Goal: Transaction & Acquisition: Purchase product/service

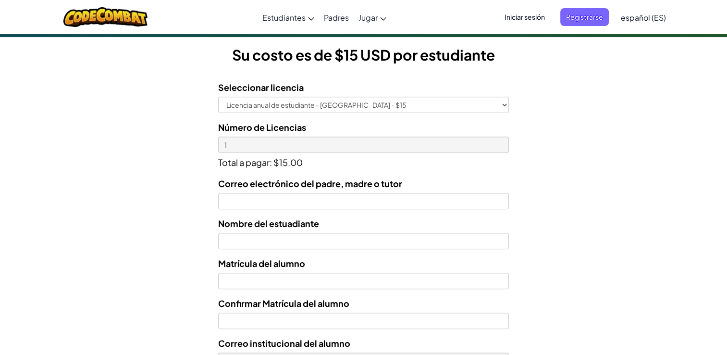
scroll to position [265, 0]
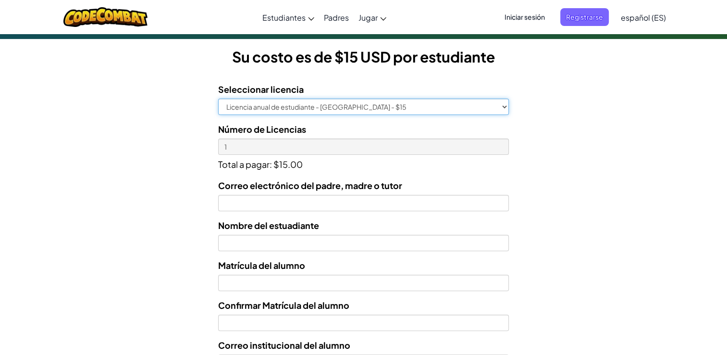
click at [503, 104] on select "Licencia anual de estudiante - [GEOGRAPHIC_DATA] - $15" at bounding box center [363, 107] width 291 height 16
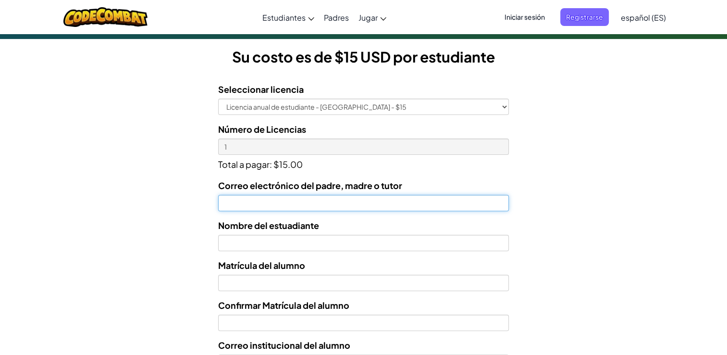
click at [268, 200] on input "Correo electrónico del padre, madre o tutor" at bounding box center [363, 203] width 291 height 16
click at [268, 200] on input "[PERSON_NAME]" at bounding box center [363, 203] width 291 height 16
type input "[PERSON_NAME][EMAIL_ADDRESS][DOMAIN_NAME]"
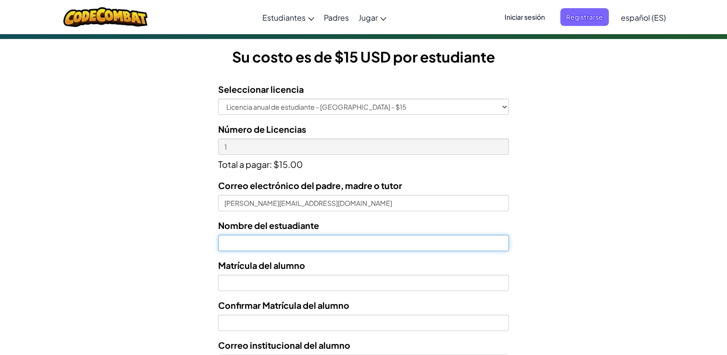
click at [343, 244] on input "text" at bounding box center [363, 243] width 291 height 16
type input "[PERSON_NAME]"
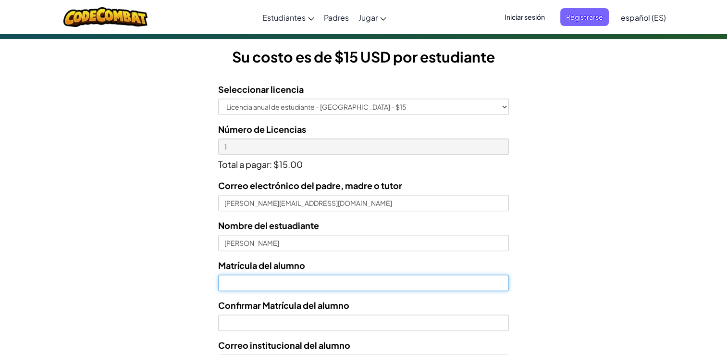
click at [260, 281] on input "Nombre del estuadiante" at bounding box center [363, 283] width 291 height 16
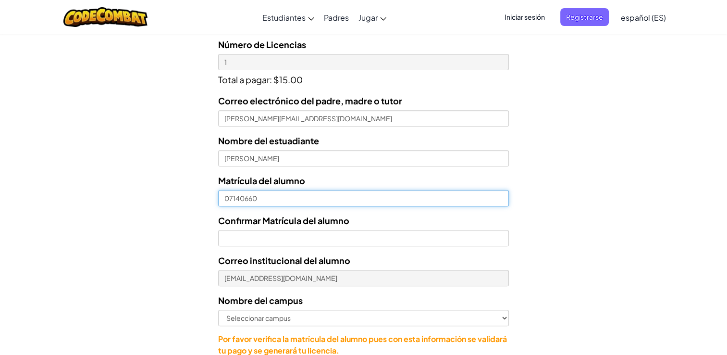
scroll to position [348, 0]
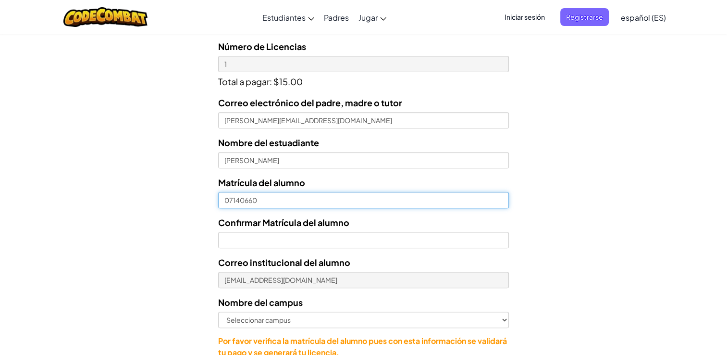
drag, startPoint x: 265, startPoint y: 200, endPoint x: 208, endPoint y: 206, distance: 58.1
click at [208, 206] on form "Seleccionar licencia Licencia anual de estudiante - [GEOGRAPHIC_DATA] - $15 Núm…" at bounding box center [254, 189] width 509 height 395
type input "07140660"
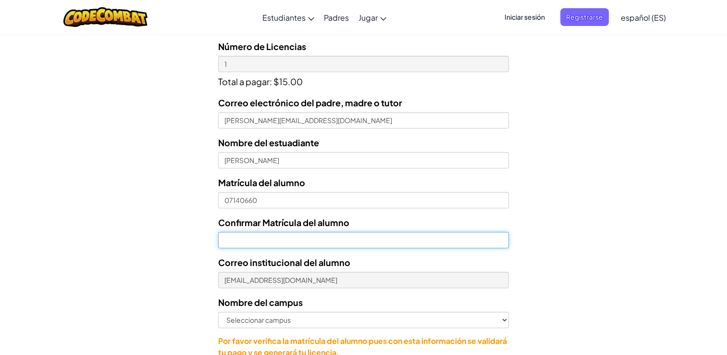
click at [257, 237] on input "Confirmar Matrícula del alumno" at bounding box center [363, 240] width 291 height 16
paste input "0"
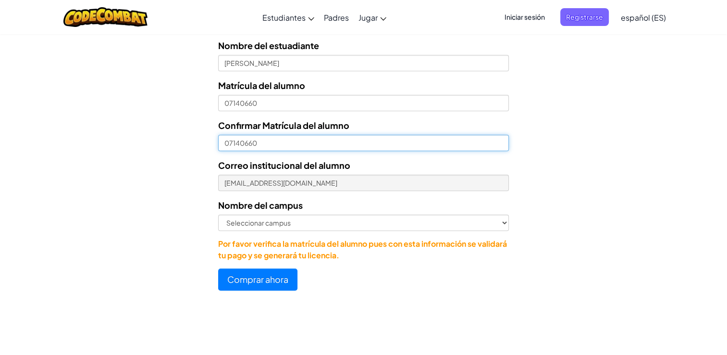
scroll to position [446, 0]
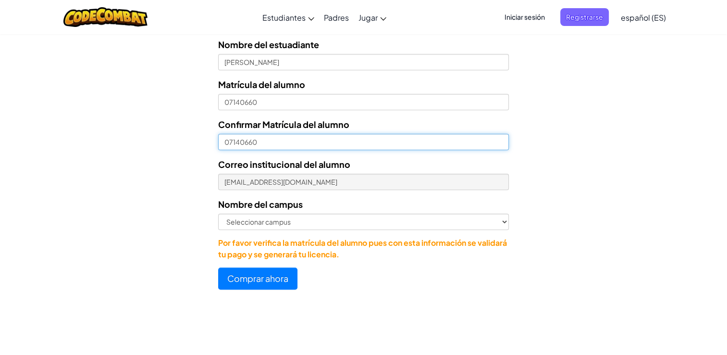
type input "07140660"
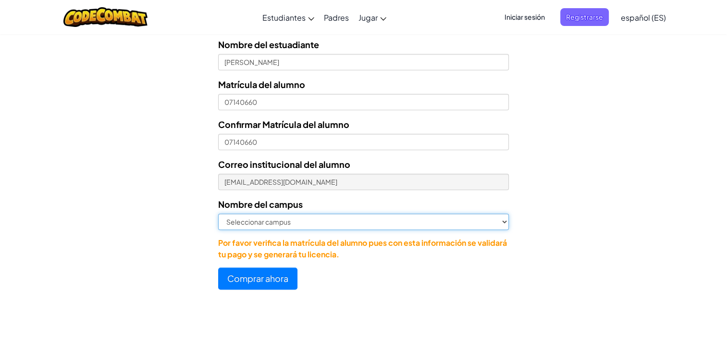
click at [297, 216] on select "Seleccionar campus [GEOGRAPHIC_DATA] Central [GEOGRAPHIC_DATA] [GEOGRAPHIC_DATA…" at bounding box center [363, 221] width 291 height 16
select select "Las [PERSON_NAME]"
click at [218, 213] on select "Seleccionar campus [GEOGRAPHIC_DATA] Central [GEOGRAPHIC_DATA] [GEOGRAPHIC_DATA…" at bounding box center [363, 221] width 291 height 16
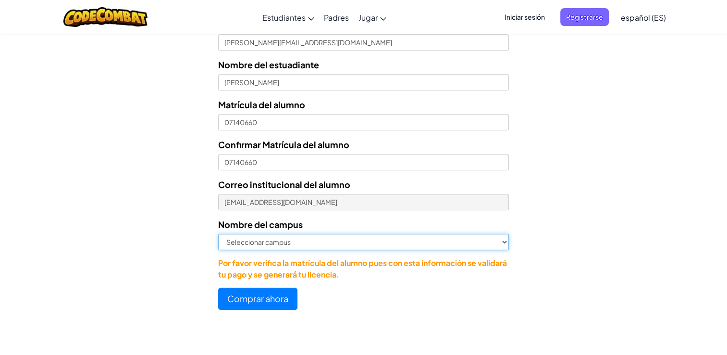
scroll to position [426, 0]
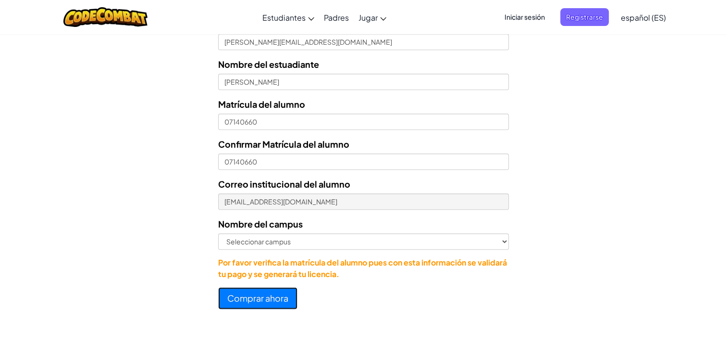
click at [269, 299] on button "Comprar ahora" at bounding box center [257, 298] width 79 height 22
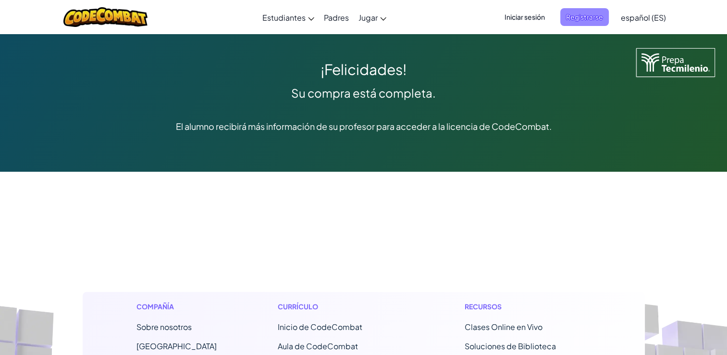
click at [586, 16] on span "Registrarse" at bounding box center [585, 17] width 49 height 18
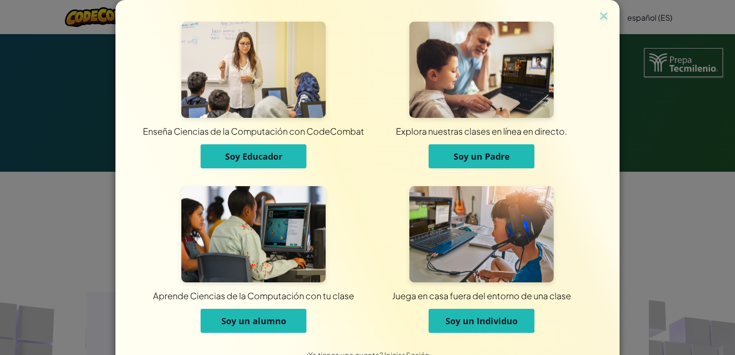
scroll to position [25, 0]
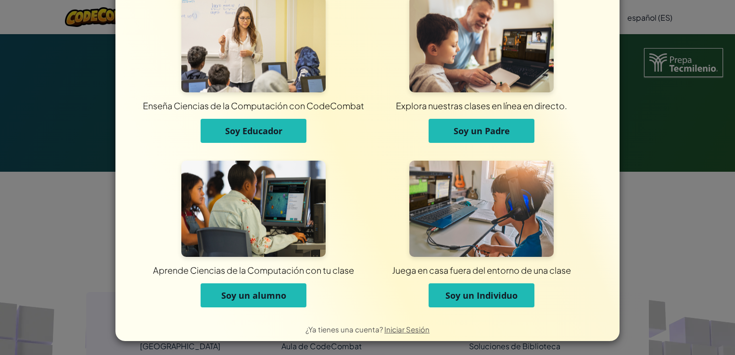
click at [267, 299] on span "Soy un alumno" at bounding box center [253, 295] width 65 height 12
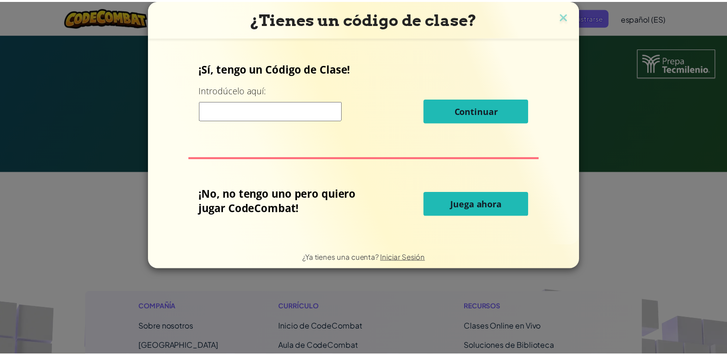
scroll to position [0, 0]
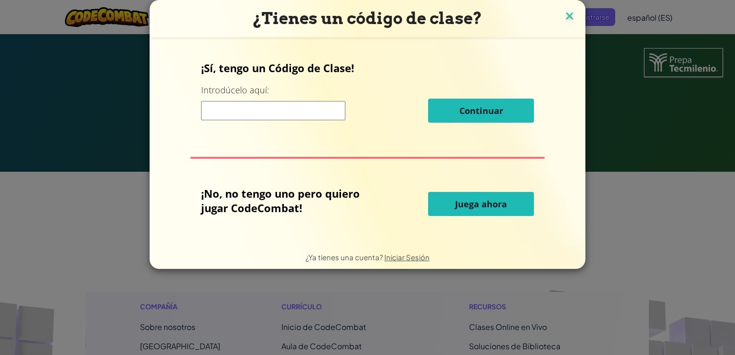
click at [571, 19] on img at bounding box center [569, 17] width 12 height 14
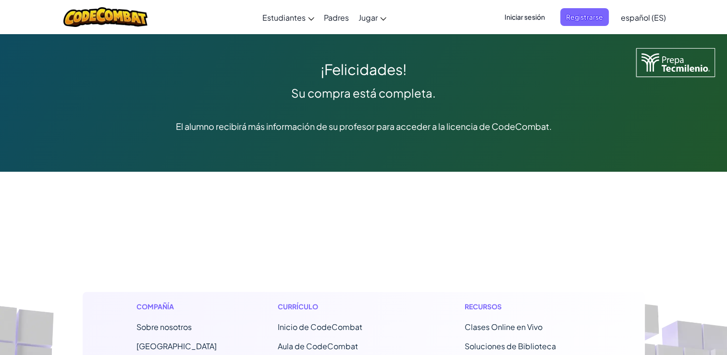
click at [530, 19] on span "Iniciar sesión" at bounding box center [525, 17] width 52 height 18
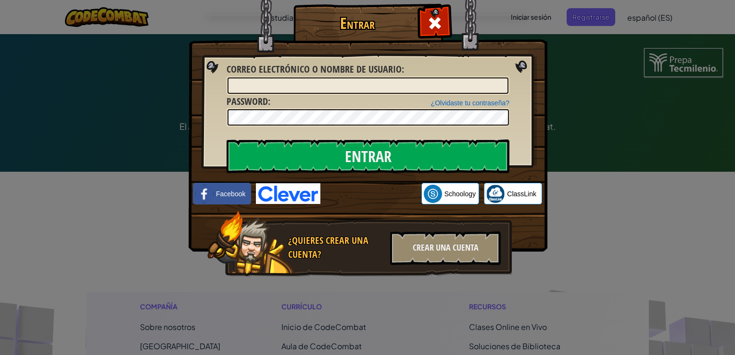
click at [577, 37] on div "Entrar Error desconocido. Correo electrónico o nombre de usuario : ¿Olvidaste t…" at bounding box center [367, 177] width 735 height 355
